Goal: Navigation & Orientation: Find specific page/section

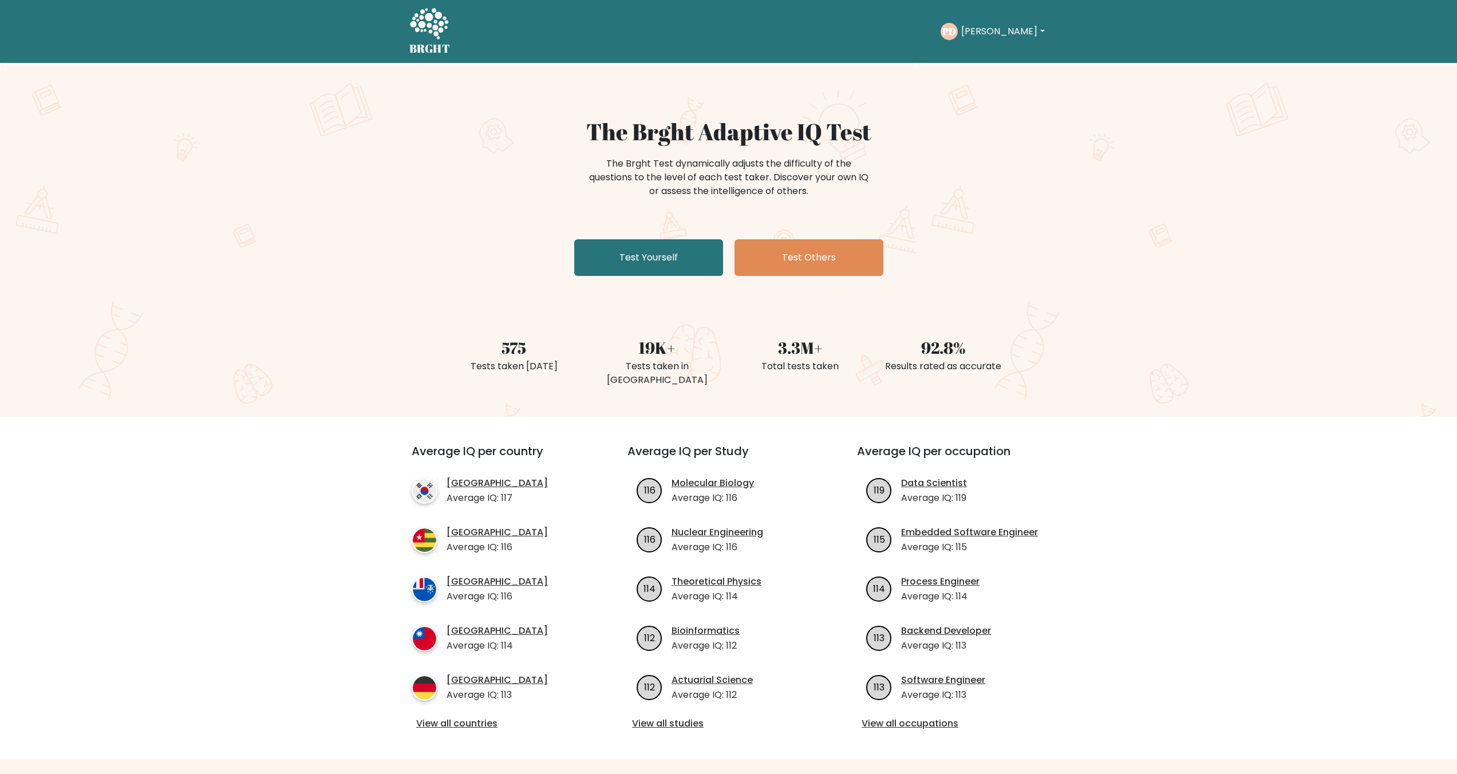
click at [1003, 23] on div "PD Paweł Dashboard Profile Settings Logout" at bounding box center [994, 31] width 107 height 17
click at [1000, 25] on div "PD Paweł Dashboard Profile Settings Logout" at bounding box center [994, 31] width 107 height 17
click at [996, 27] on button "[PERSON_NAME]" at bounding box center [1003, 31] width 90 height 15
click at [995, 58] on link "Dashboard" at bounding box center [986, 55] width 90 height 18
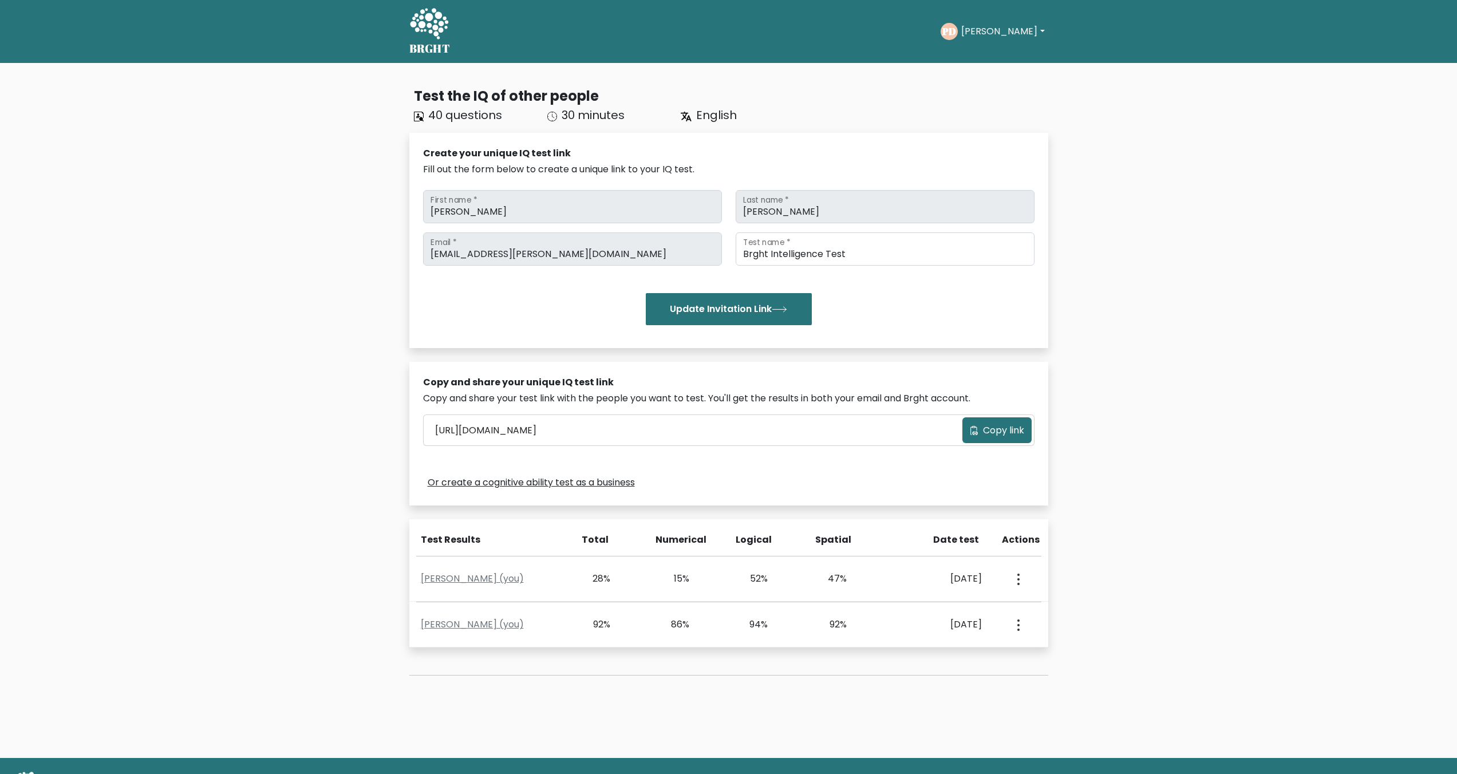
scroll to position [54, 0]
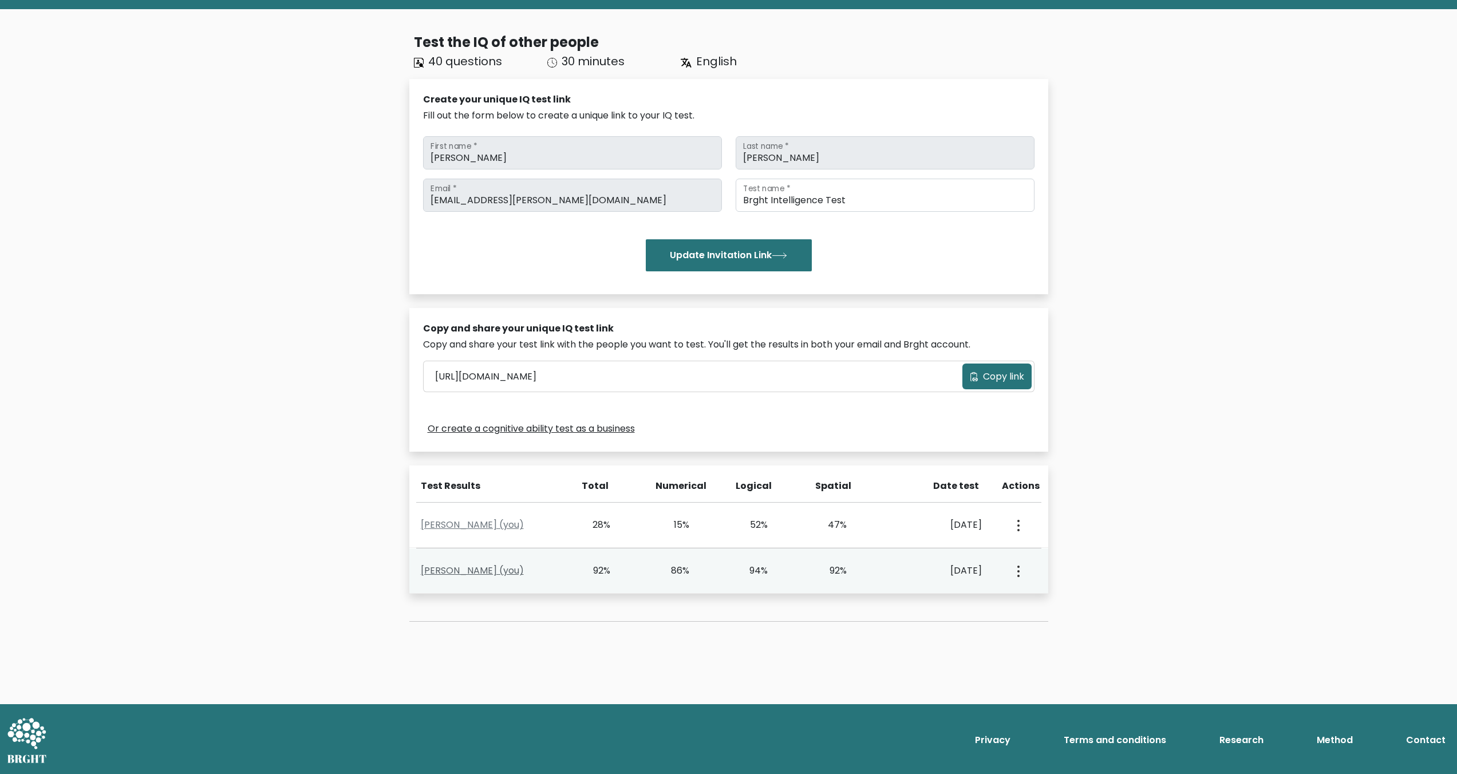
click at [502, 568] on link "Paweł Dąbek (you)" at bounding box center [472, 570] width 103 height 13
